Goal: Find specific page/section: Find specific page/section

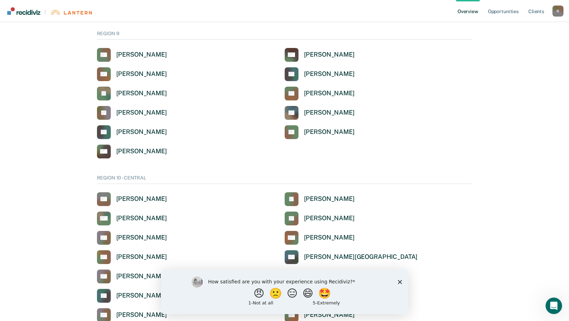
scroll to position [1034, 0]
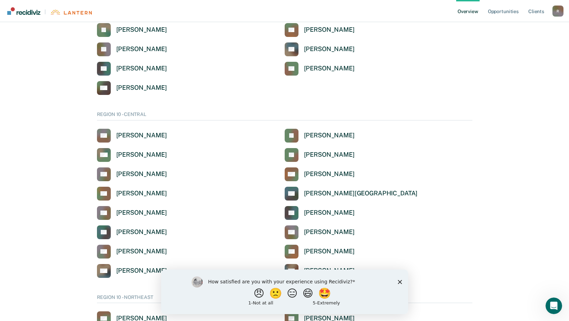
click at [400, 282] on icon "Close survey" at bounding box center [399, 281] width 4 height 4
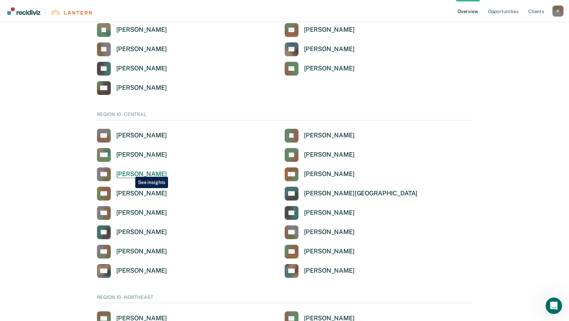
click at [130, 171] on div "[PERSON_NAME]" at bounding box center [141, 174] width 51 height 8
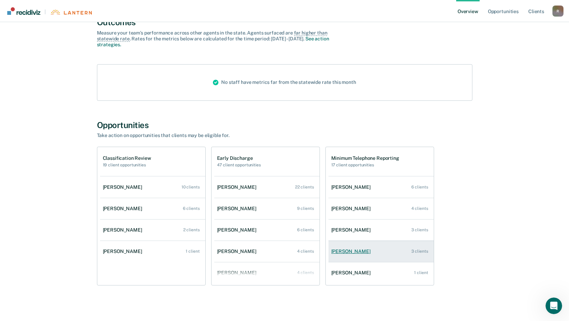
click at [352, 251] on div "[PERSON_NAME]" at bounding box center [352, 251] width 42 height 6
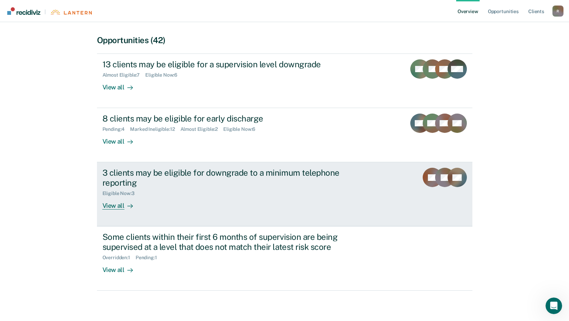
scroll to position [138, 0]
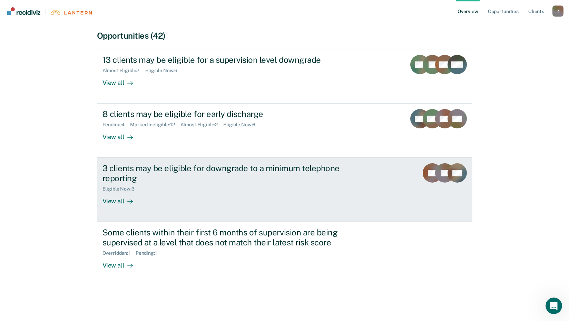
click at [113, 199] on div "View all" at bounding box center [121, 198] width 39 height 13
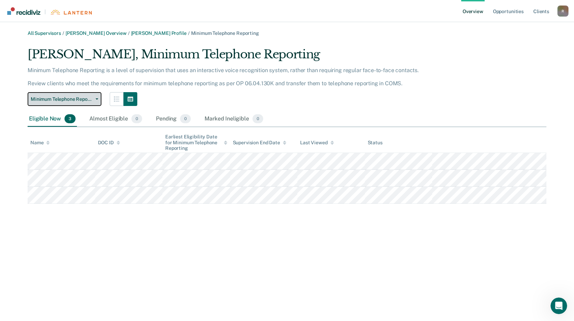
click at [95, 98] on button "Minimum Telephone Reporting" at bounding box center [65, 99] width 74 height 14
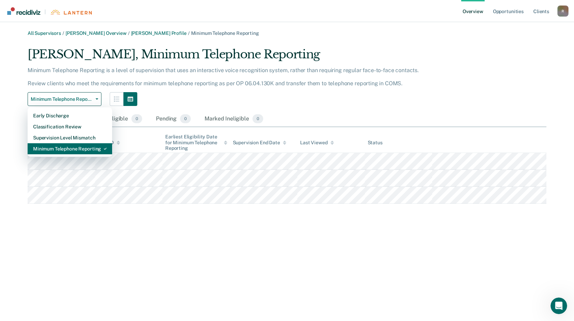
click at [55, 149] on div "Minimum Telephone Reporting" at bounding box center [69, 148] width 73 height 11
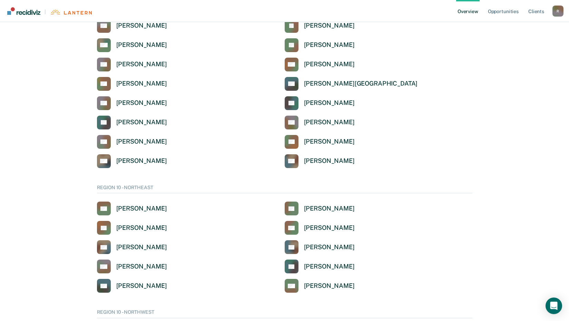
scroll to position [1138, 0]
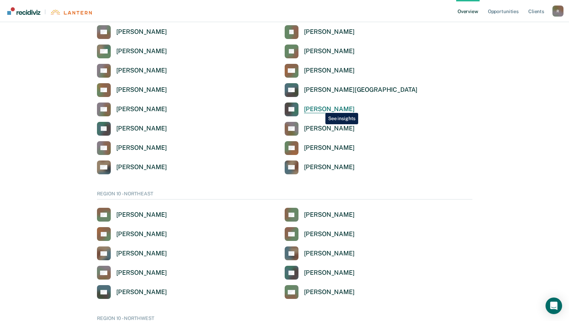
click at [320, 108] on div "[PERSON_NAME]" at bounding box center [329, 109] width 51 height 8
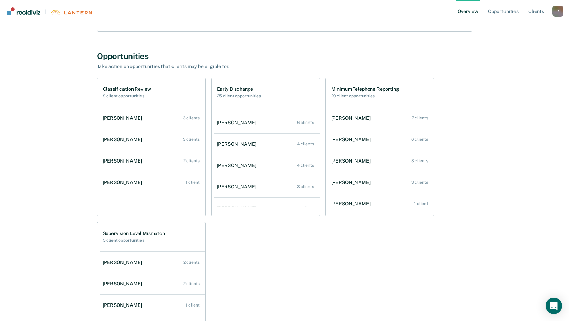
scroll to position [28, 0]
